Goal: Task Accomplishment & Management: Manage account settings

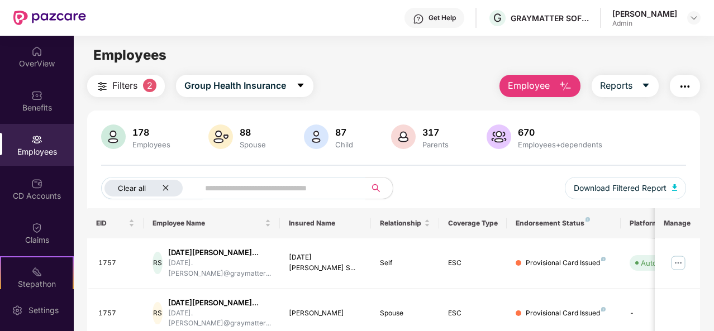
click at [169, 190] on div "Clear all" at bounding box center [144, 188] width 78 height 17
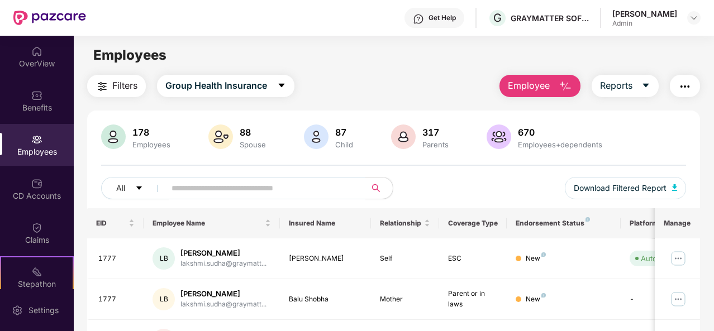
click at [554, 87] on button "Employee" at bounding box center [540, 86] width 81 height 22
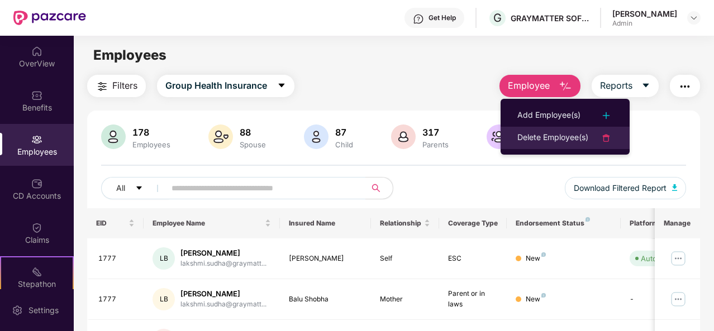
click at [546, 137] on div "Delete Employee(s)" at bounding box center [553, 137] width 71 height 13
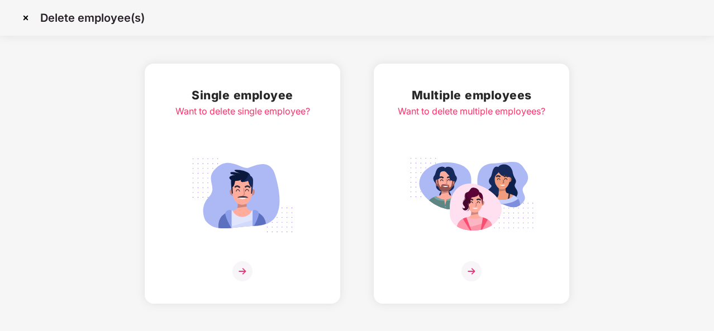
click at [240, 269] on img at bounding box center [243, 272] width 20 height 20
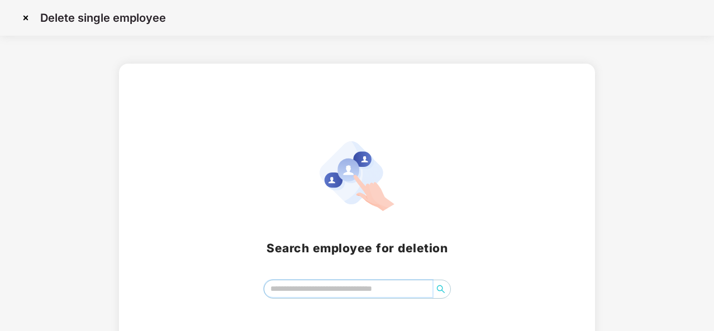
click at [292, 290] on input "search" at bounding box center [348, 289] width 168 height 17
click at [297, 292] on input "*****" at bounding box center [348, 289] width 168 height 17
type input "*"
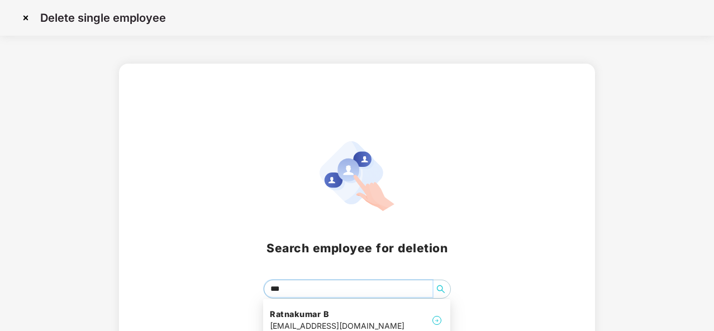
type input "****"
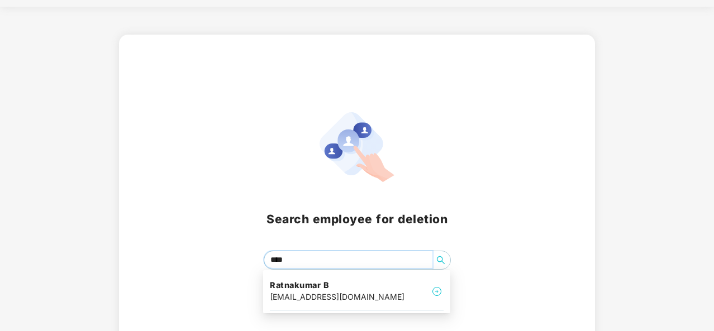
scroll to position [45, 0]
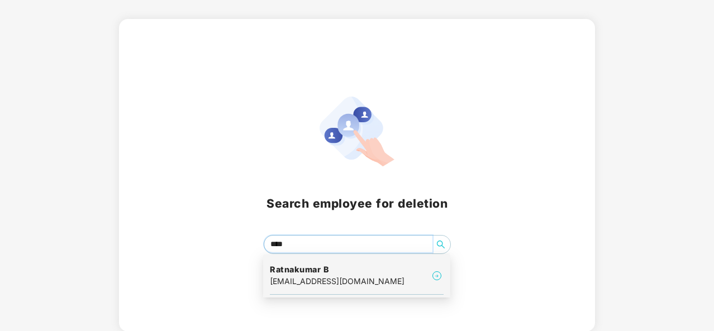
click at [357, 279] on div "[EMAIL_ADDRESS][DOMAIN_NAME]" at bounding box center [337, 282] width 135 height 12
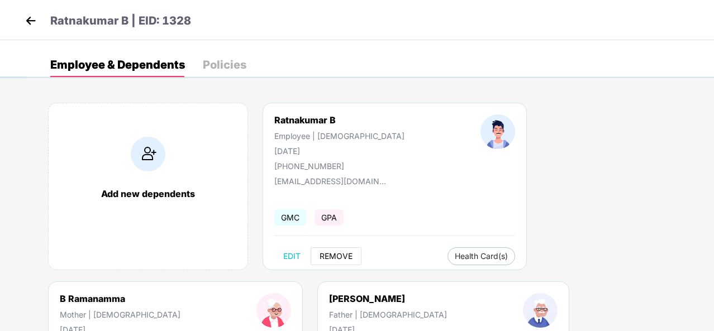
click at [338, 258] on span "REMOVE" at bounding box center [336, 256] width 33 height 9
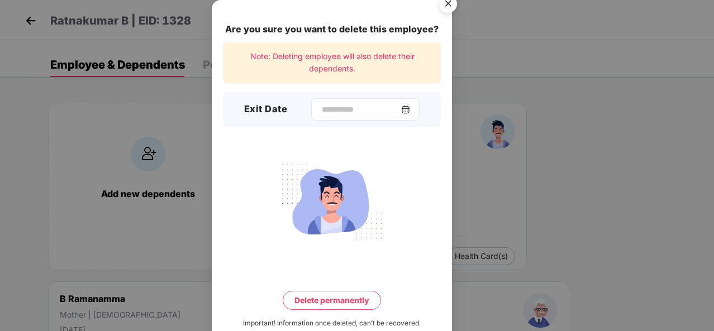
click at [410, 109] on img at bounding box center [405, 109] width 9 height 9
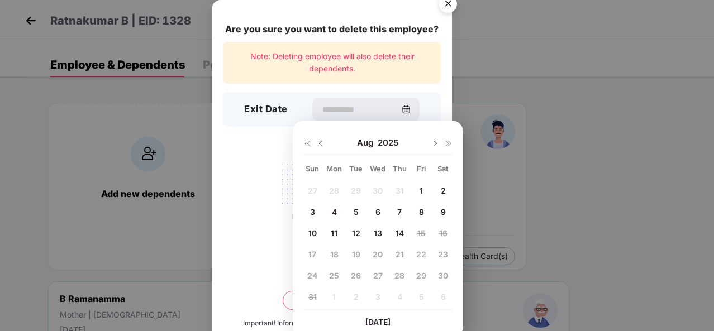
click at [320, 144] on img at bounding box center [320, 143] width 9 height 9
click at [355, 273] on span "29" at bounding box center [356, 276] width 10 height 10
type input "**********"
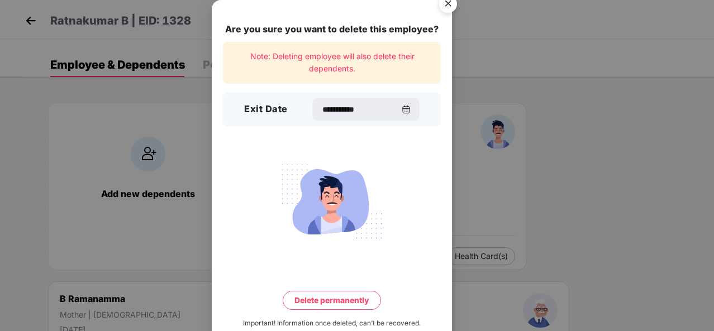
click at [342, 297] on button "Delete permanently" at bounding box center [332, 300] width 98 height 19
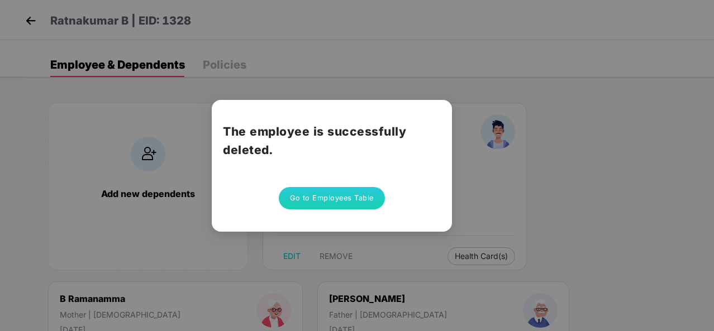
click at [35, 19] on div "The employee is successfully deleted. Go to Employees Table" at bounding box center [357, 165] width 714 height 331
click at [320, 196] on button "Go to Employees Table" at bounding box center [332, 198] width 106 height 22
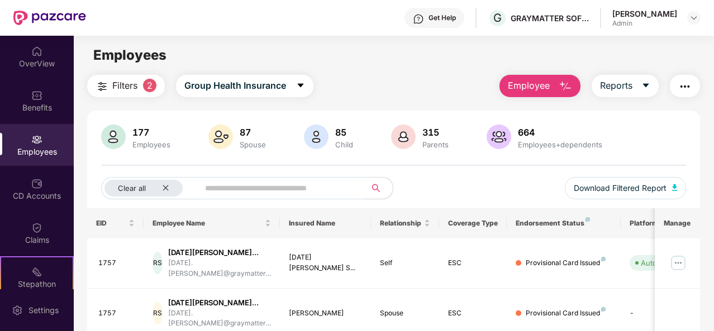
click at [557, 89] on button "Employee" at bounding box center [540, 86] width 81 height 22
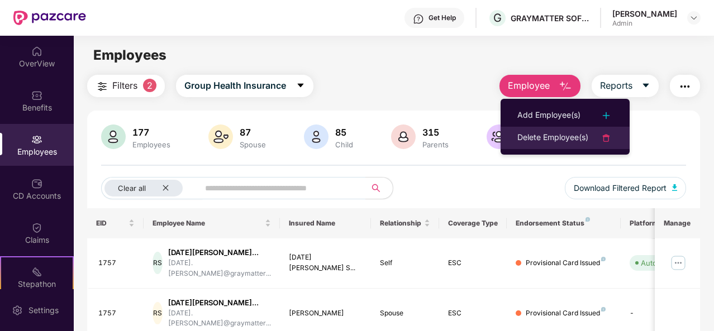
click at [526, 133] on div "Delete Employee(s)" at bounding box center [553, 137] width 71 height 13
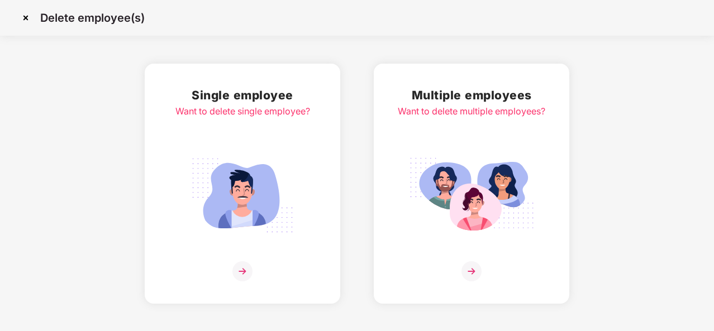
click at [246, 269] on img at bounding box center [243, 272] width 20 height 20
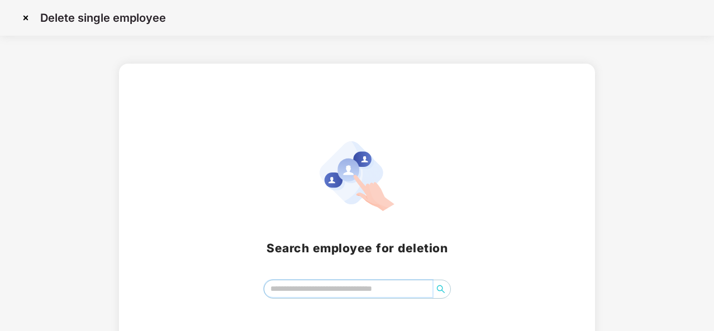
click at [267, 290] on input "search" at bounding box center [348, 289] width 168 height 17
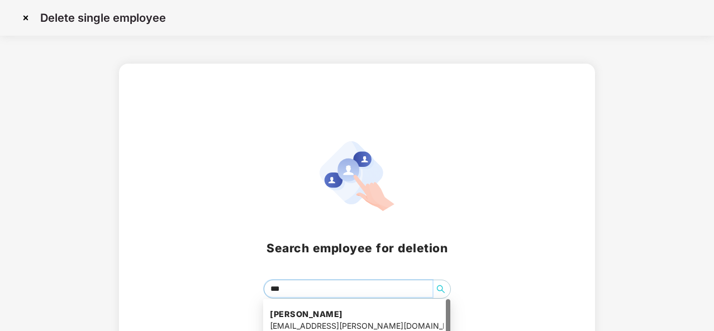
type input "****"
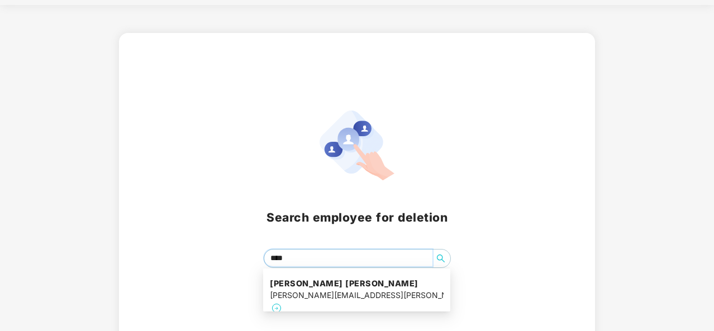
scroll to position [45, 0]
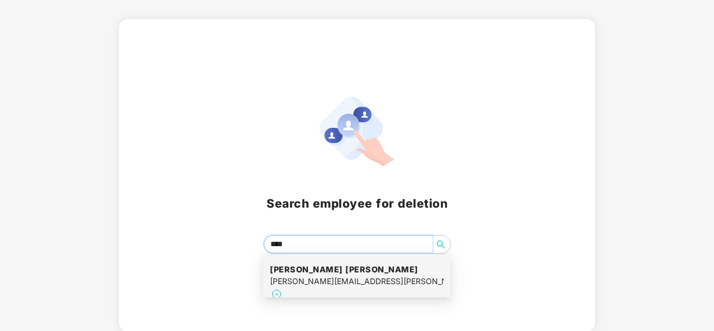
click at [336, 272] on h4 "[PERSON_NAME] [PERSON_NAME]" at bounding box center [357, 269] width 174 height 11
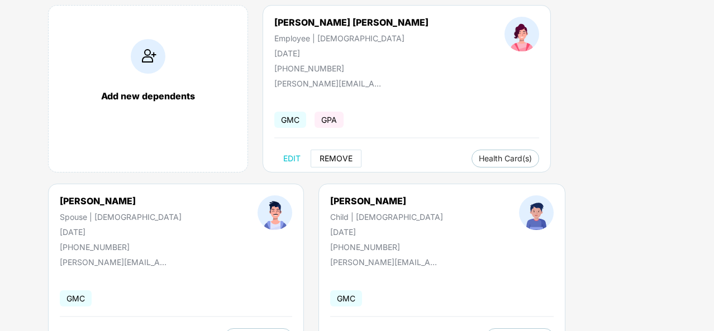
scroll to position [112, 0]
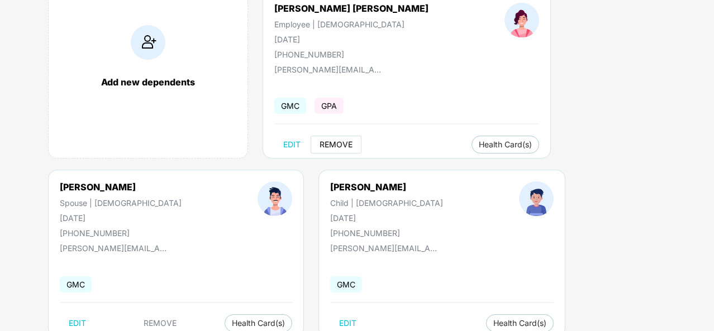
click at [335, 141] on span "REMOVE" at bounding box center [336, 144] width 33 height 9
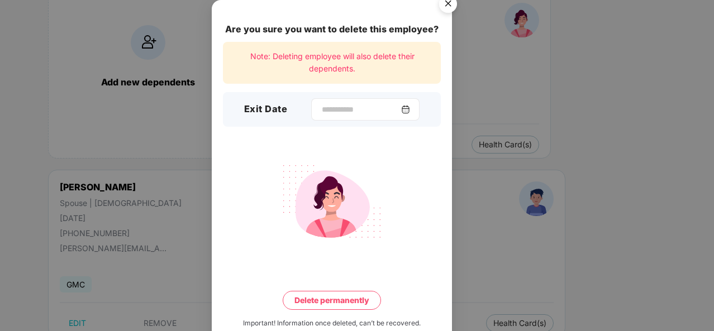
click at [410, 109] on img at bounding box center [405, 109] width 9 height 9
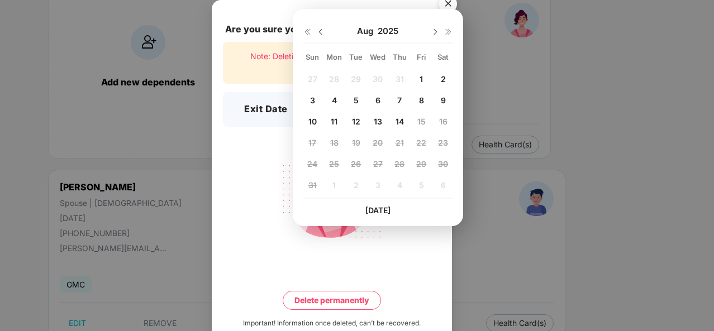
click at [320, 28] on img at bounding box center [320, 31] width 9 height 9
click at [360, 162] on span "29" at bounding box center [356, 164] width 10 height 10
type input "**********"
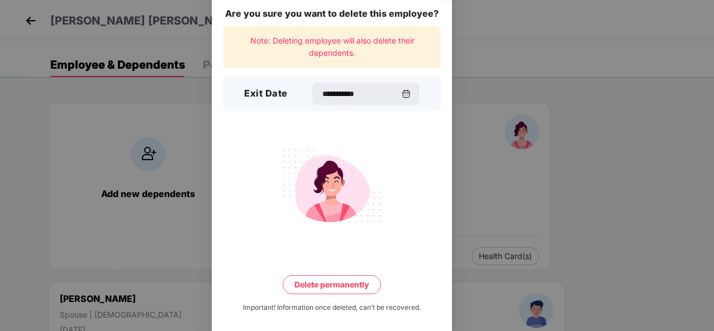
scroll to position [25, 0]
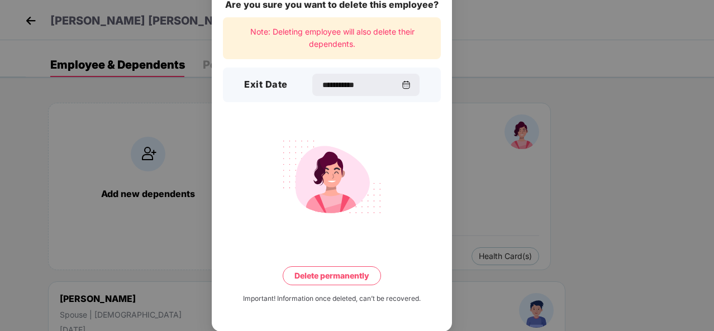
click at [335, 274] on button "Delete permanently" at bounding box center [332, 276] width 98 height 19
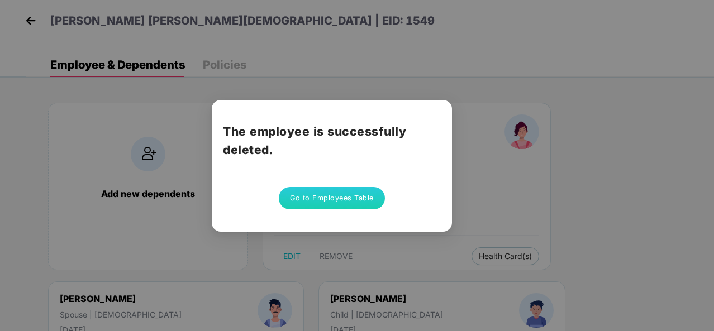
click at [586, 200] on div "The employee is successfully deleted. Go to Employees Table" at bounding box center [357, 165] width 714 height 331
click at [518, 218] on div "The employee is successfully deleted. Go to Employees Table" at bounding box center [357, 165] width 714 height 331
click at [328, 202] on button "Go to Employees Table" at bounding box center [332, 198] width 106 height 22
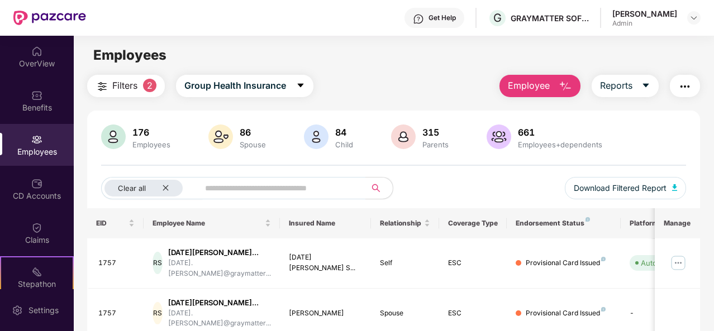
click at [572, 88] on img "button" at bounding box center [565, 86] width 13 height 13
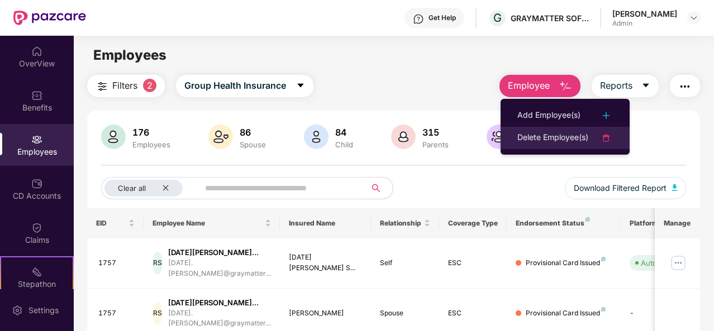
click at [540, 135] on div "Delete Employee(s)" at bounding box center [553, 137] width 71 height 13
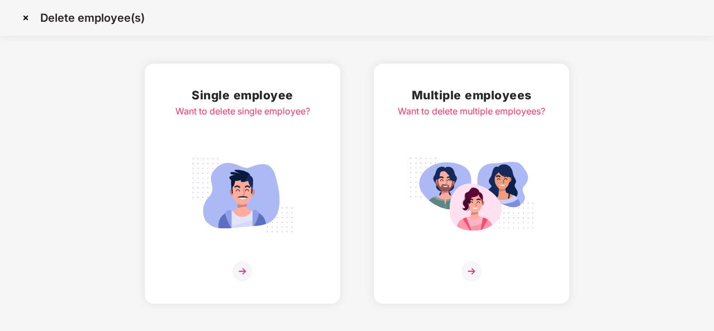
click at [247, 270] on img at bounding box center [243, 272] width 20 height 20
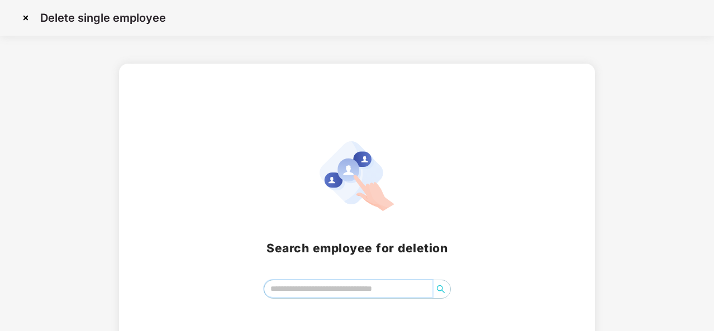
click at [297, 290] on input "search" at bounding box center [348, 289] width 168 height 17
type input "****"
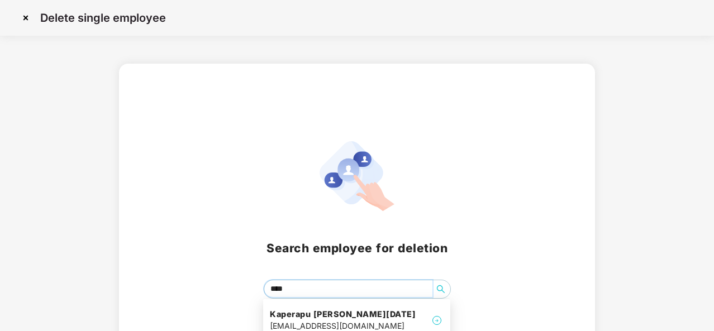
scroll to position [45, 0]
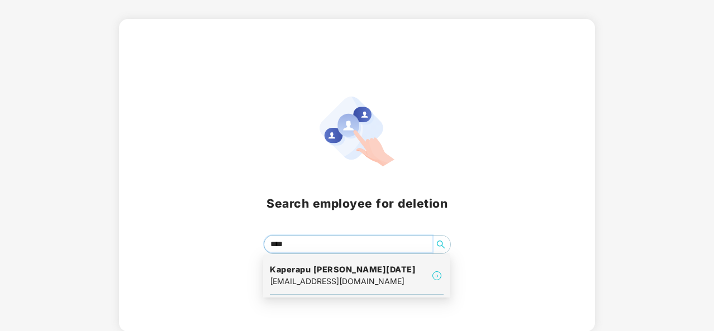
click at [310, 268] on h4 "Kaperapu [PERSON_NAME][DATE]" at bounding box center [343, 269] width 146 height 11
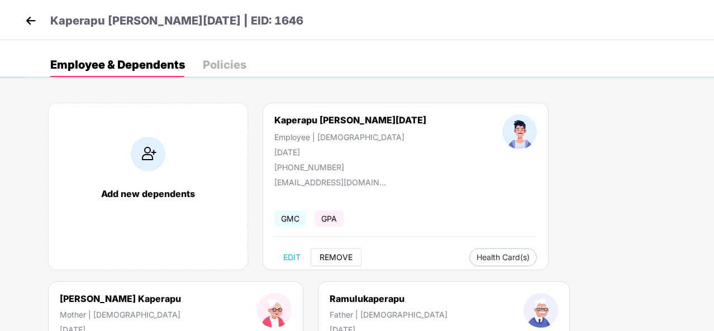
click at [335, 255] on span "REMOVE" at bounding box center [336, 257] width 33 height 9
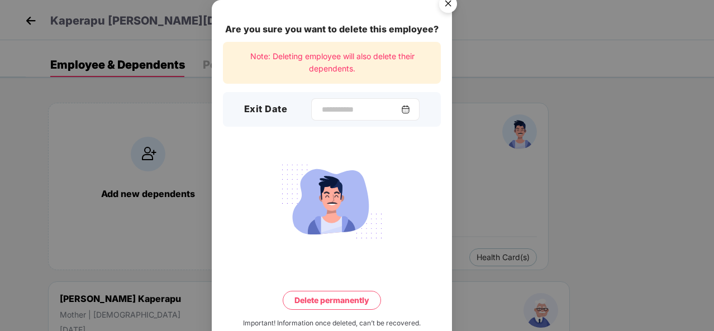
click at [410, 110] on img at bounding box center [405, 109] width 9 height 9
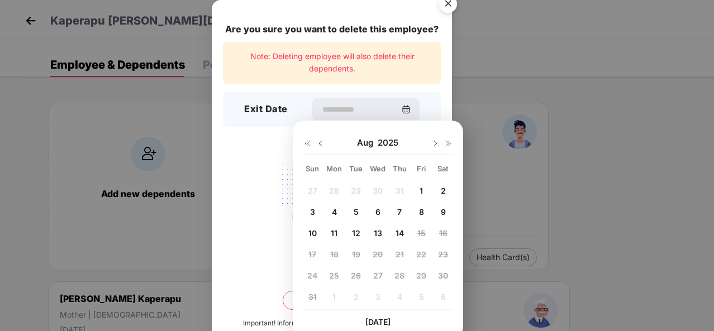
click at [377, 206] on div "6" at bounding box center [377, 211] width 17 height 17
type input "**********"
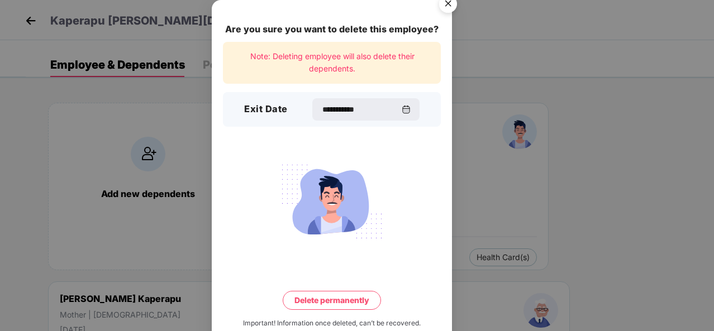
click at [324, 300] on button "Delete permanently" at bounding box center [332, 300] width 98 height 19
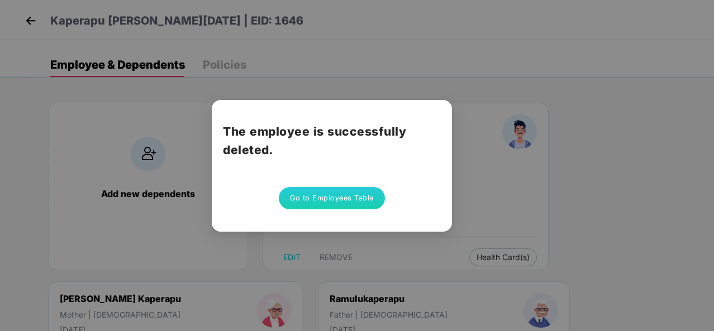
click at [354, 201] on button "Go to Employees Table" at bounding box center [332, 198] width 106 height 22
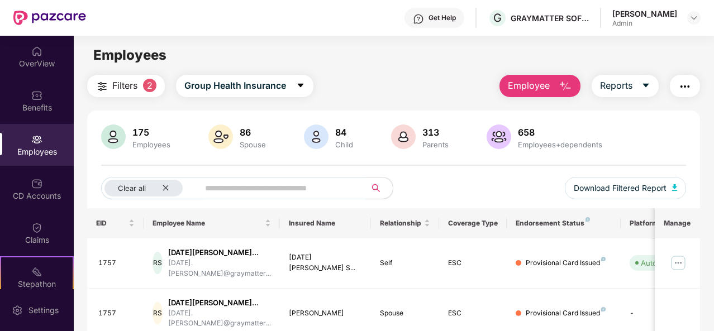
click at [560, 84] on img "button" at bounding box center [565, 86] width 13 height 13
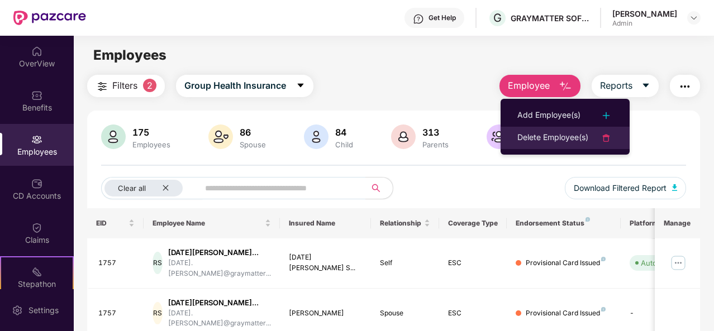
click at [554, 135] on div "Delete Employee(s)" at bounding box center [553, 137] width 71 height 13
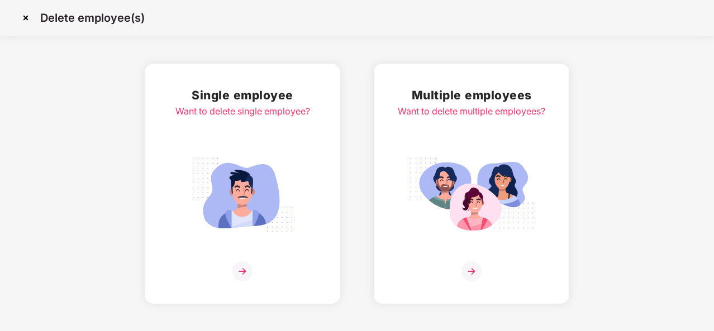
click at [245, 274] on img at bounding box center [243, 272] width 20 height 20
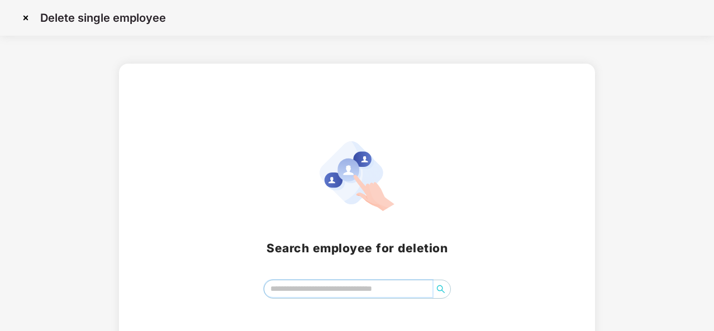
click at [285, 290] on input "search" at bounding box center [348, 289] width 168 height 17
type input "****"
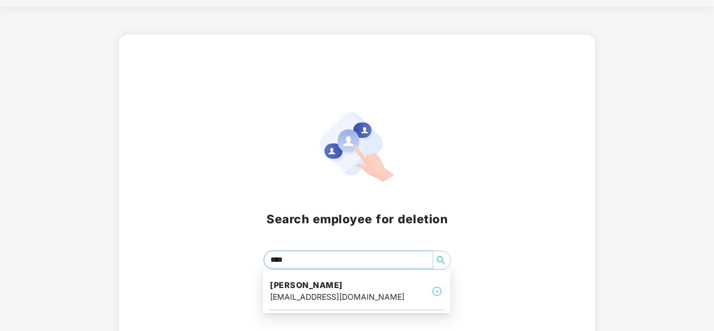
scroll to position [45, 0]
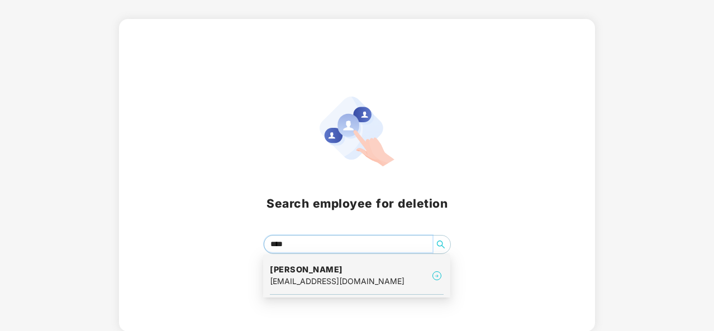
click at [309, 277] on div "[EMAIL_ADDRESS][DOMAIN_NAME]" at bounding box center [337, 282] width 135 height 12
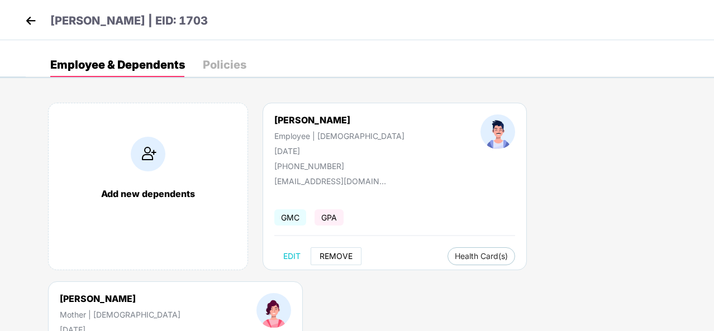
click at [346, 253] on span "REMOVE" at bounding box center [336, 256] width 33 height 9
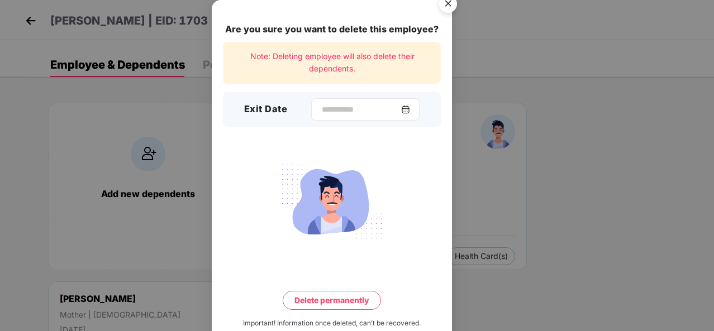
click at [410, 110] on img at bounding box center [405, 109] width 9 height 9
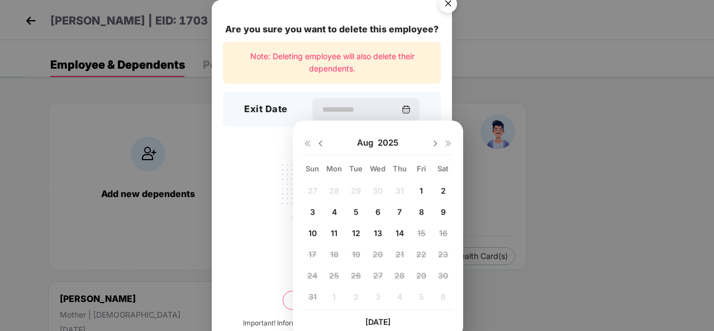
click at [334, 232] on span "11" at bounding box center [334, 234] width 7 height 10
type input "**********"
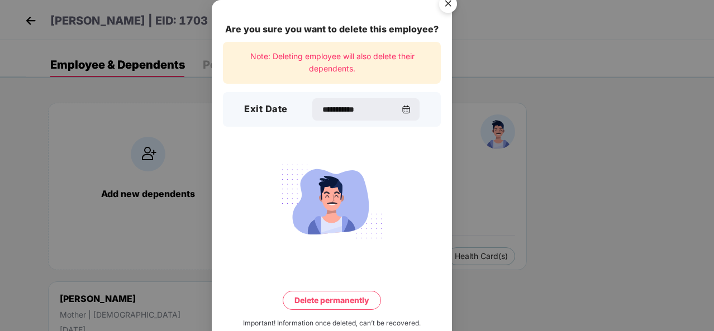
click at [329, 299] on button "Delete permanently" at bounding box center [332, 300] width 98 height 19
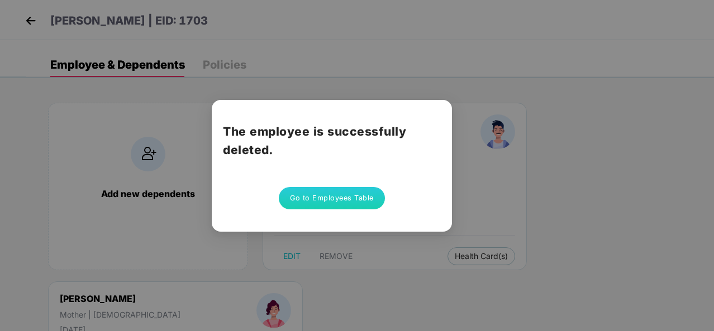
click at [315, 192] on button "Go to Employees Table" at bounding box center [332, 198] width 106 height 22
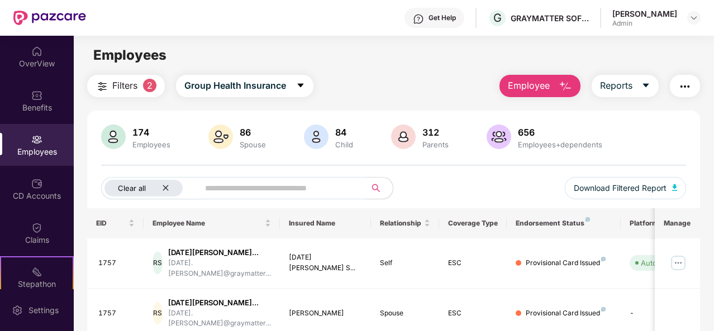
click at [167, 186] on icon "close" at bounding box center [165, 187] width 7 height 7
